Goal: Find specific page/section: Find specific page/section

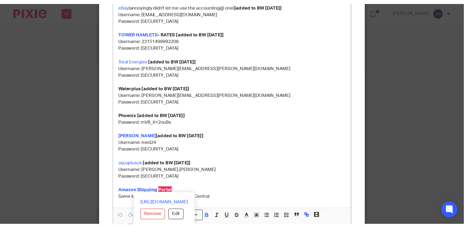
scroll to position [239, 0]
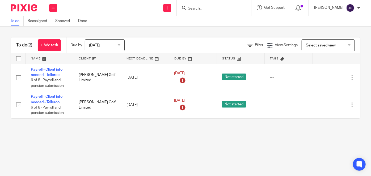
click at [216, 8] on input "Search" at bounding box center [211, 8] width 48 height 5
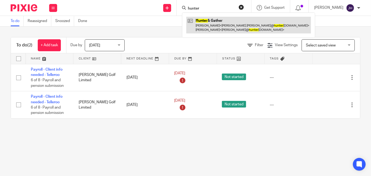
type input "hunter"
click at [230, 24] on link at bounding box center [248, 25] width 125 height 16
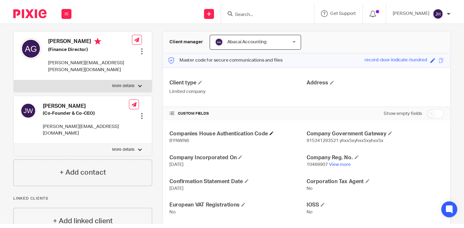
scroll to position [48, 0]
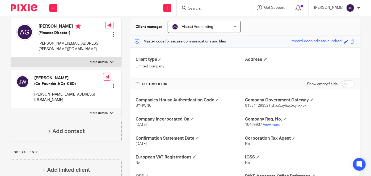
click at [259, 103] on p "915341293521 yhxx5xyhxx5xyhxx5x" at bounding box center [300, 105] width 110 height 5
copy span "915341293521"
click at [279, 105] on span "915341293521 yhxx5xyhxx5xyhxx5x" at bounding box center [275, 106] width 61 height 4
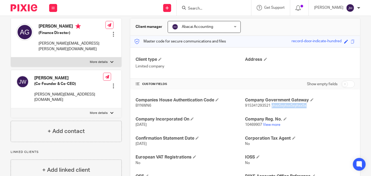
copy span "yhxx5xyhxx5xyhxx5x"
